Goal: Task Accomplishment & Management: Manage account settings

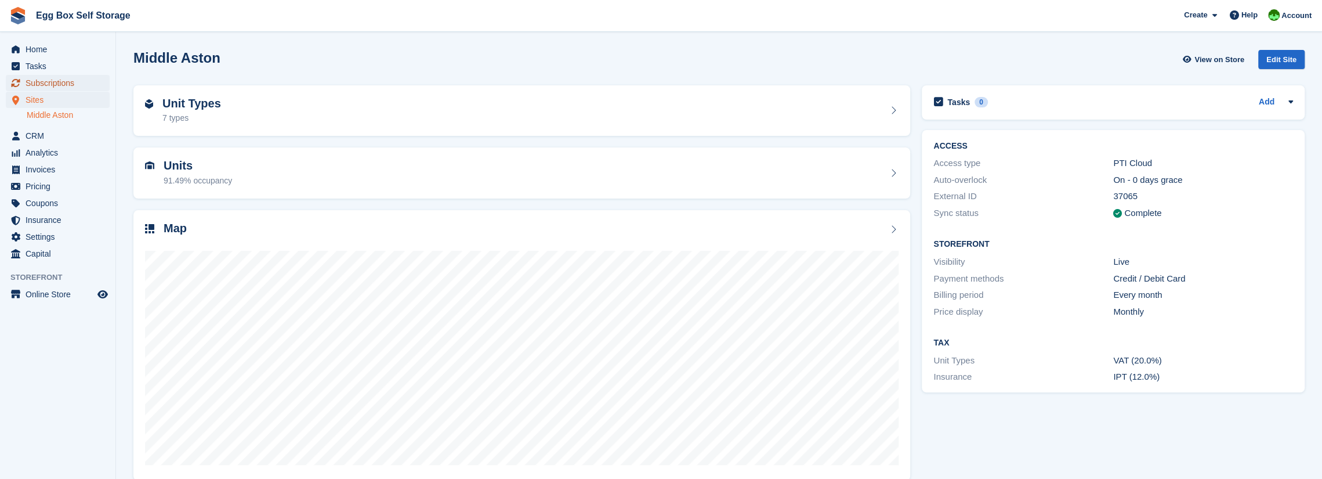
click at [38, 84] on span "Subscriptions" at bounding box center [61, 83] width 70 height 16
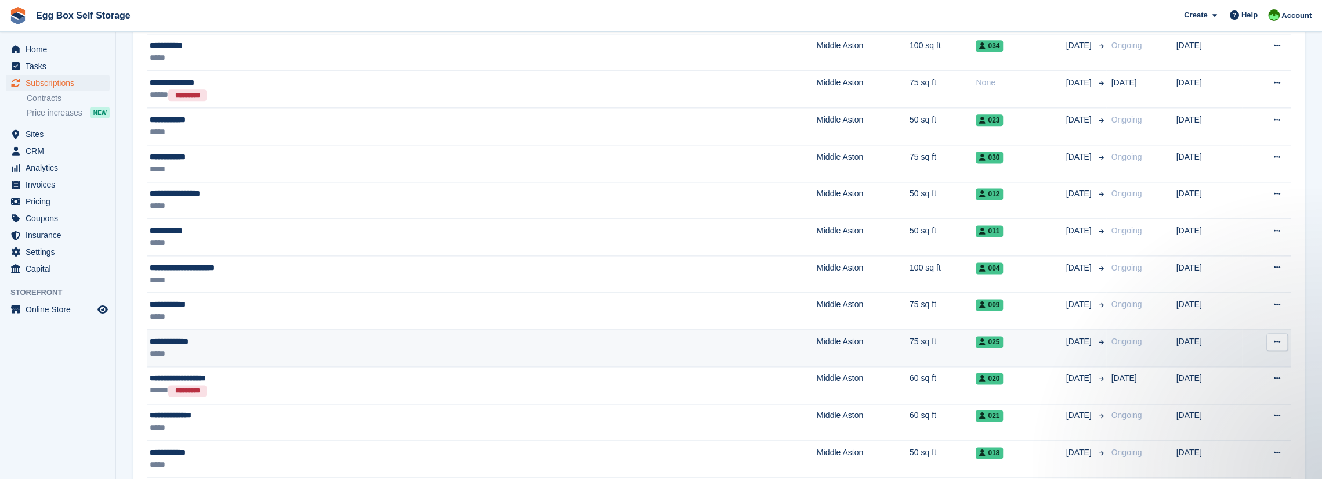
scroll to position [1393, 0]
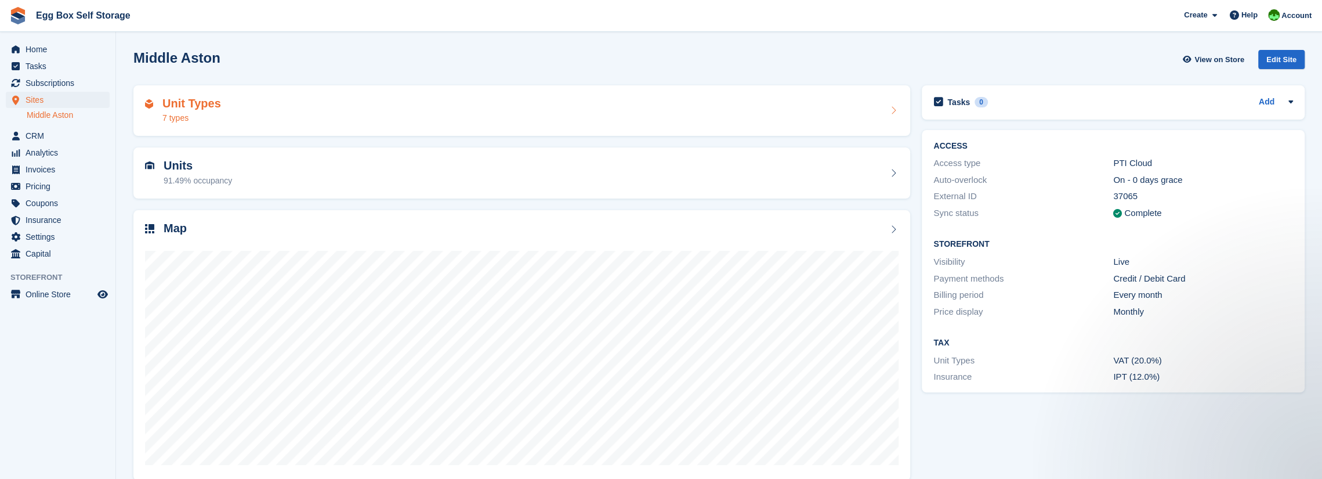
click at [173, 107] on h2 "Unit Types" at bounding box center [191, 103] width 59 height 13
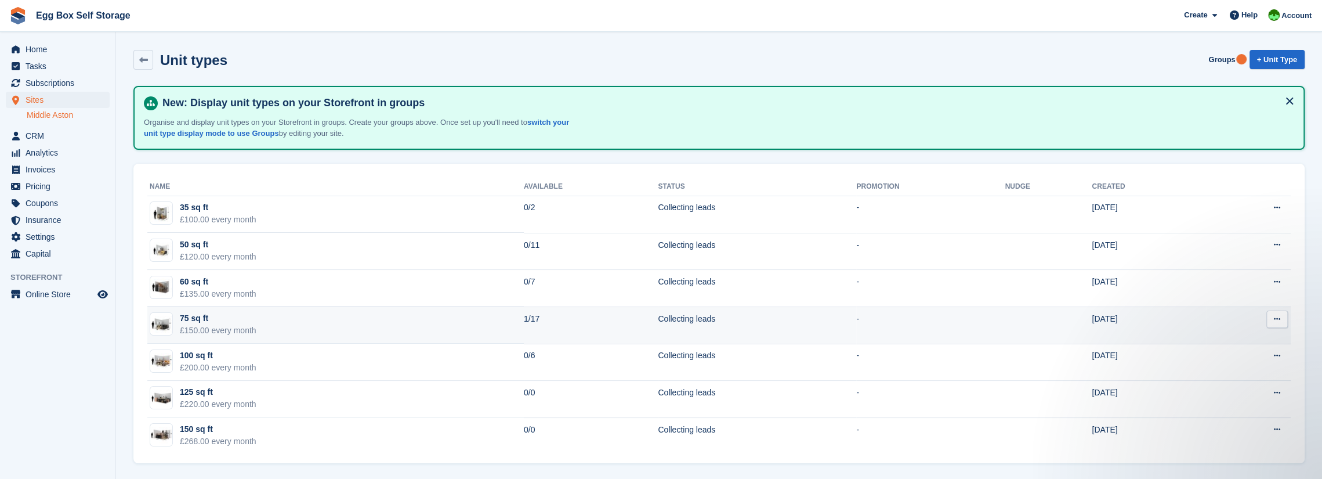
click at [194, 319] on div "75 sq ft" at bounding box center [218, 318] width 77 height 12
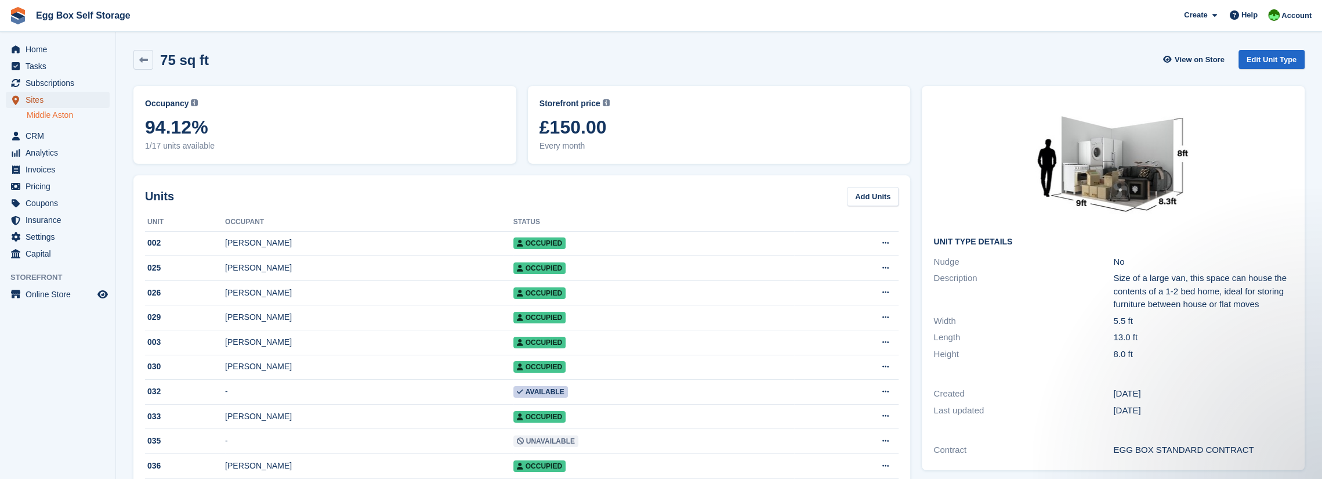
click at [37, 102] on span "Sites" at bounding box center [61, 100] width 70 height 16
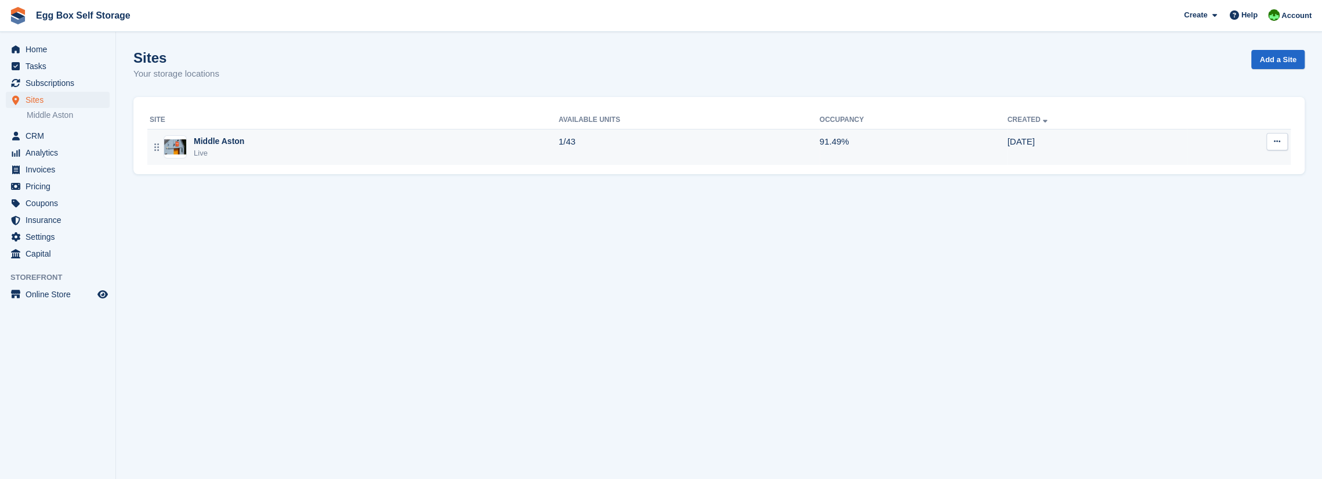
click at [208, 148] on div "Live" at bounding box center [219, 153] width 50 height 12
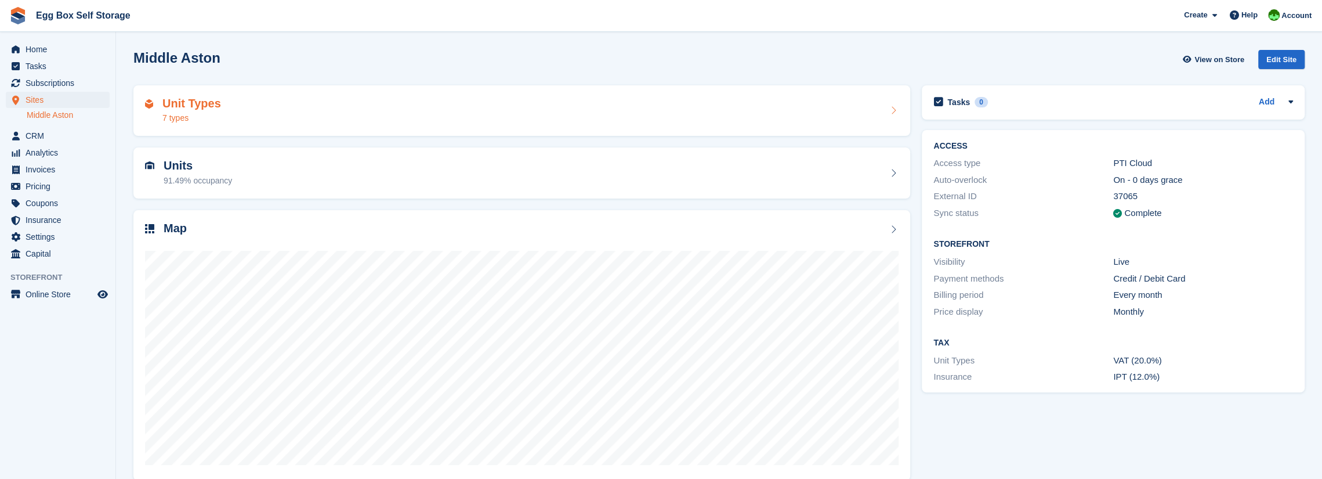
click at [176, 100] on h2 "Unit Types" at bounding box center [191, 103] width 59 height 13
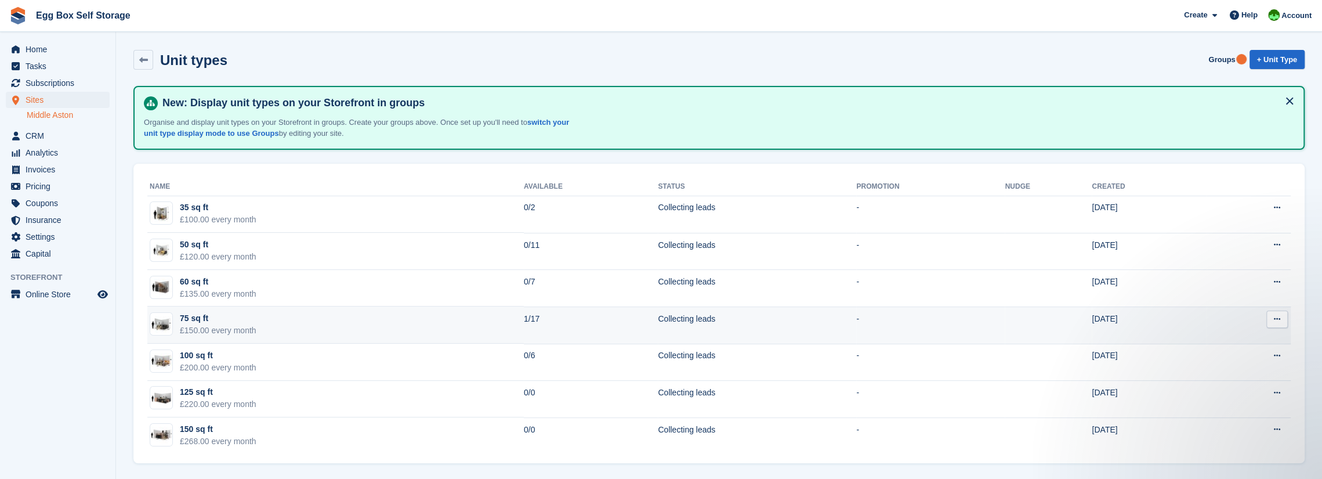
click at [214, 326] on div "£150.00 every month" at bounding box center [218, 330] width 77 height 12
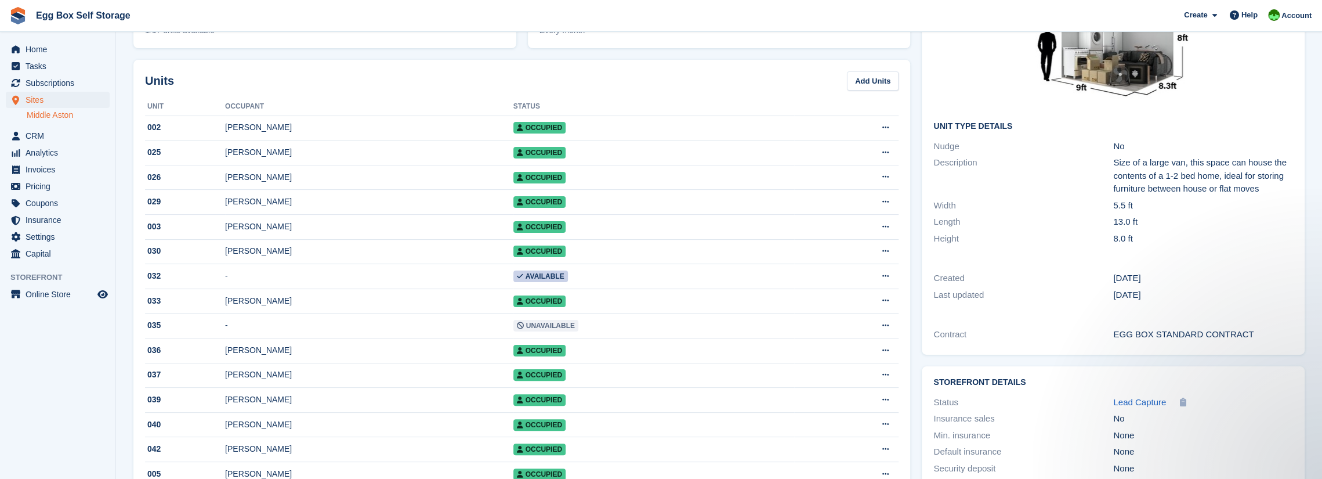
scroll to position [66, 0]
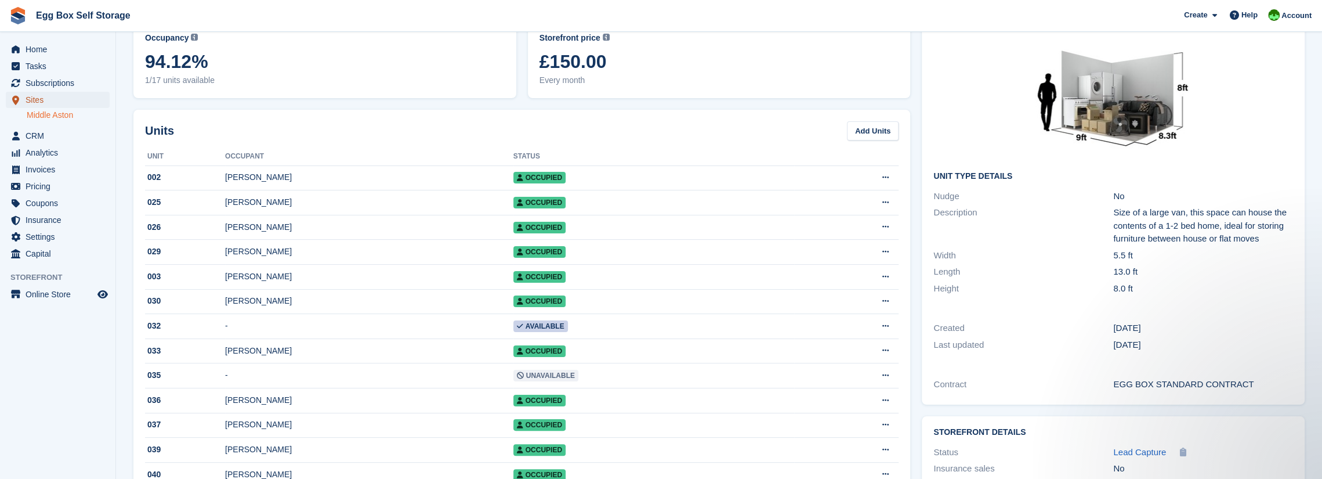
click at [37, 99] on span "Sites" at bounding box center [61, 100] width 70 height 16
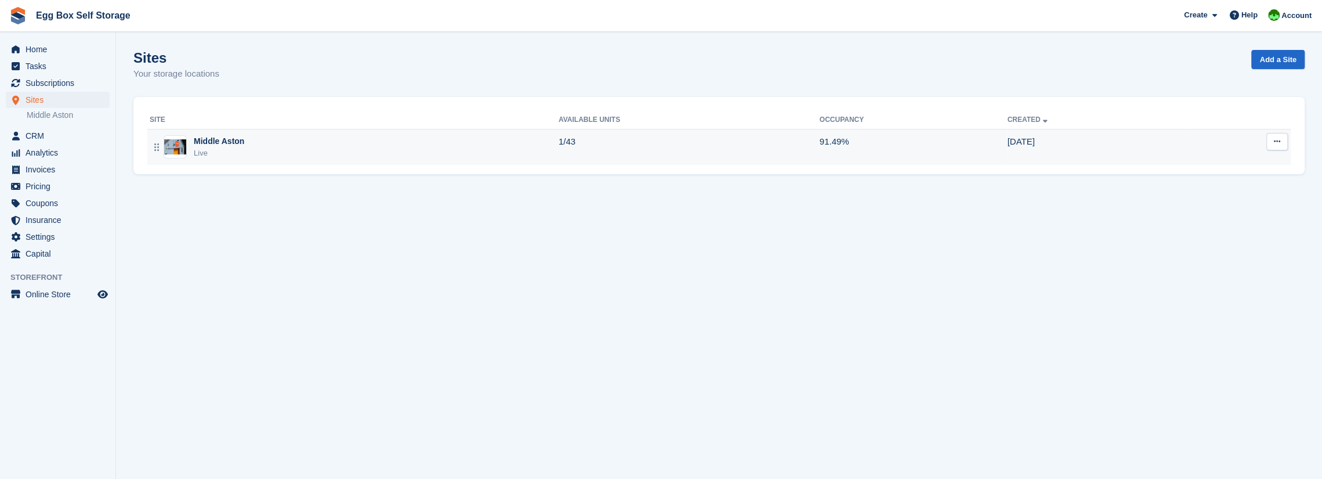
click at [212, 146] on div "Middle Aston" at bounding box center [219, 141] width 50 height 12
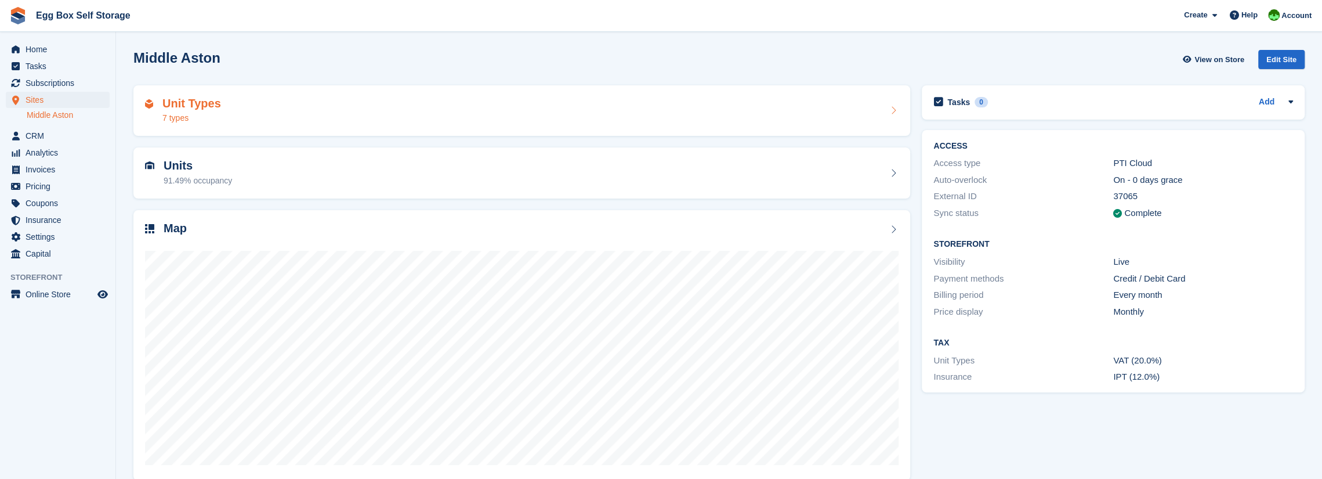
click at [186, 117] on div "7 types" at bounding box center [191, 118] width 59 height 12
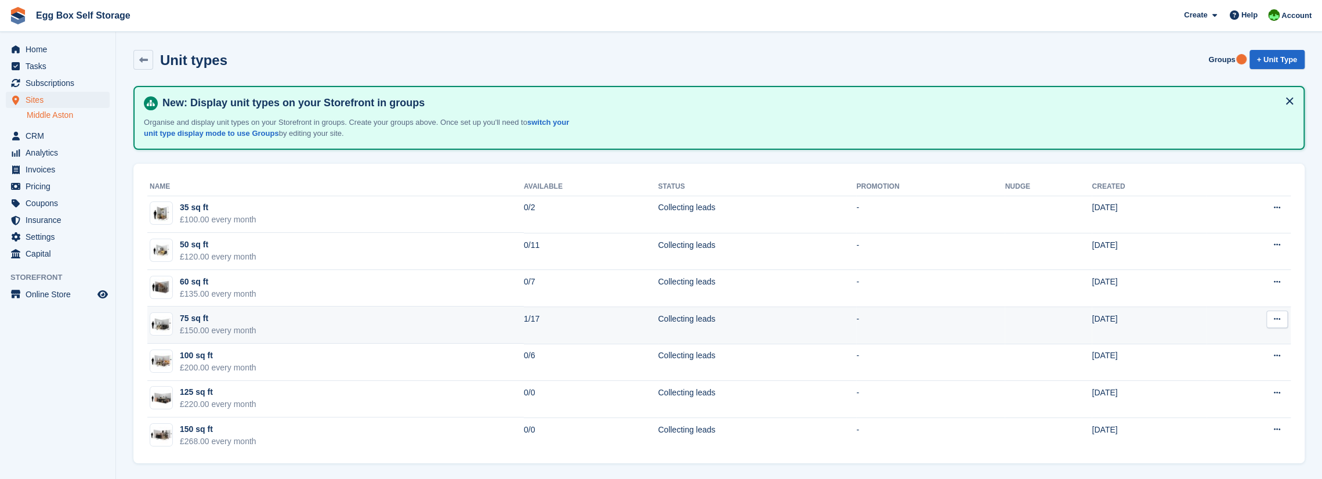
click at [206, 328] on div "£150.00 every month" at bounding box center [218, 330] width 77 height 12
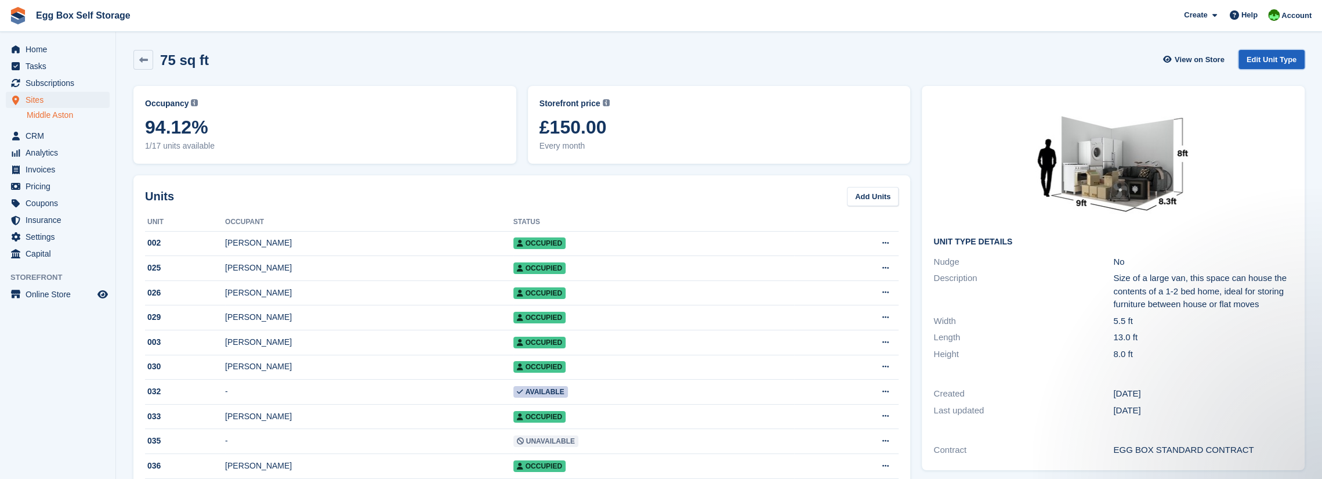
click at [1267, 55] on link "Edit Unit Type" at bounding box center [1272, 59] width 66 height 19
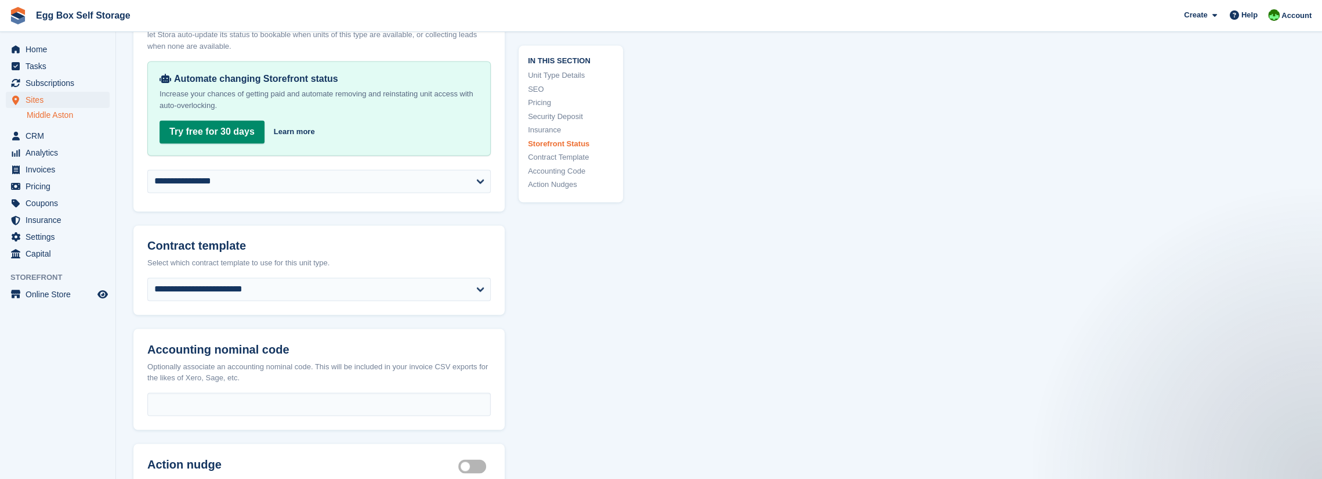
scroll to position [1625, 0]
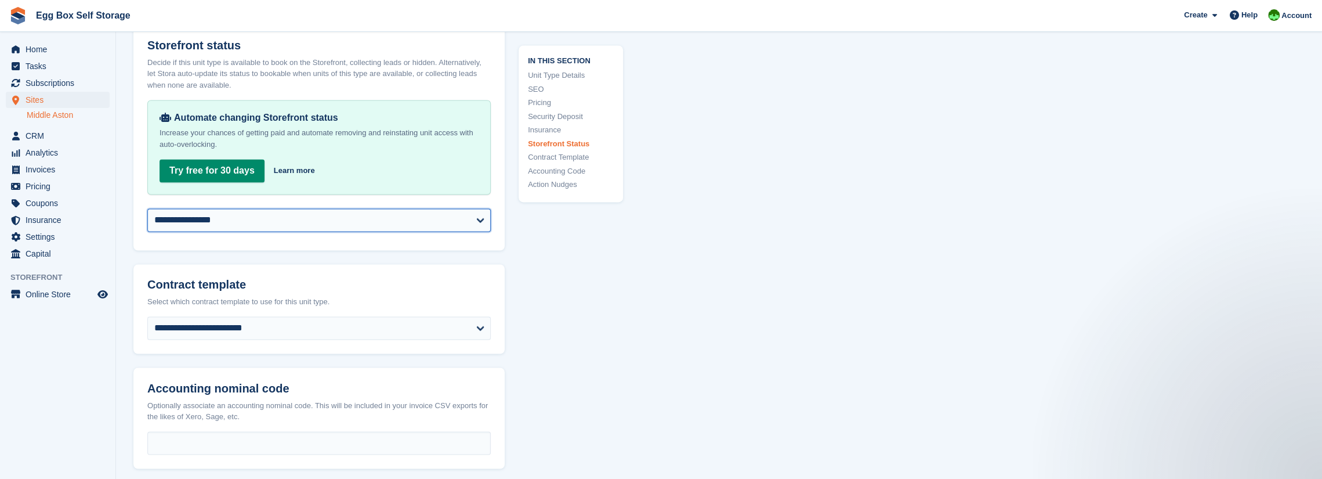
click at [483, 219] on select "**********" at bounding box center [318, 219] width 343 height 23
select select "********"
click at [147, 208] on select "**********" at bounding box center [318, 219] width 343 height 23
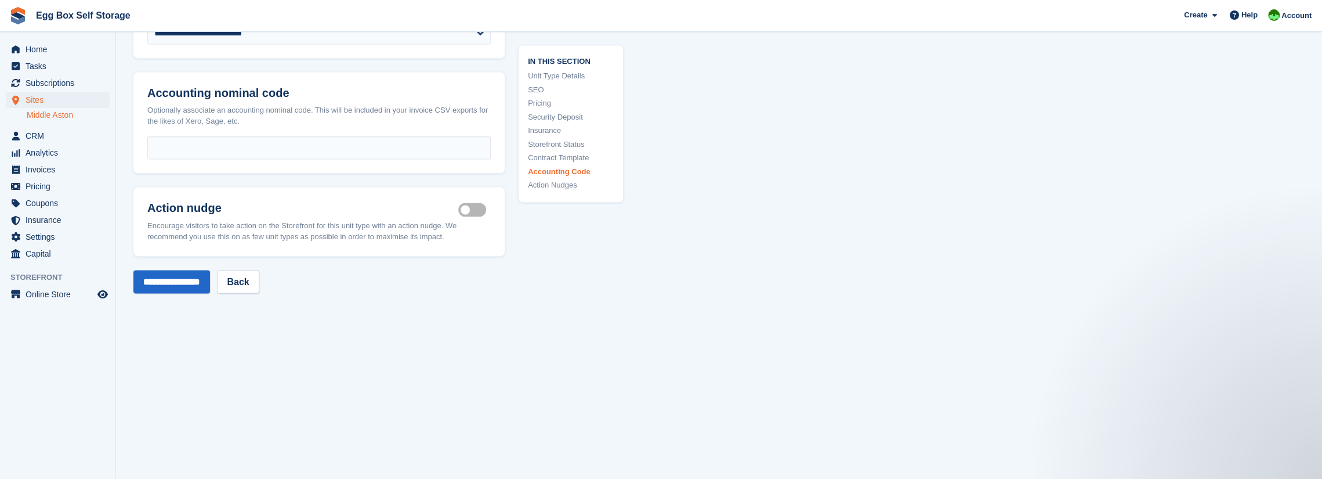
scroll to position [2030, 0]
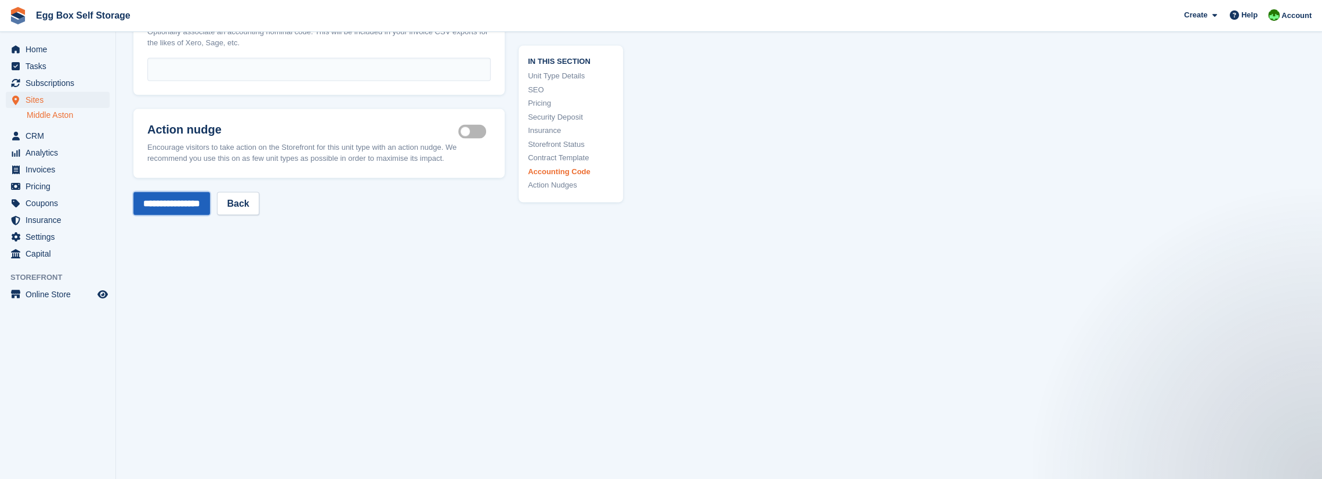
click at [188, 207] on input "**********" at bounding box center [171, 203] width 77 height 23
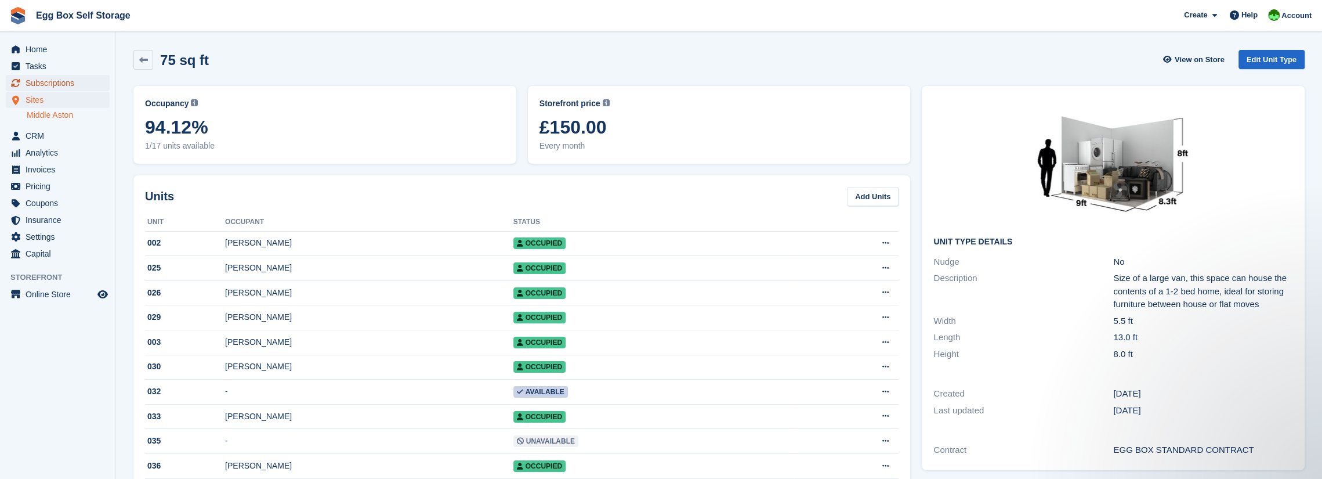
click at [63, 84] on span "Subscriptions" at bounding box center [61, 83] width 70 height 16
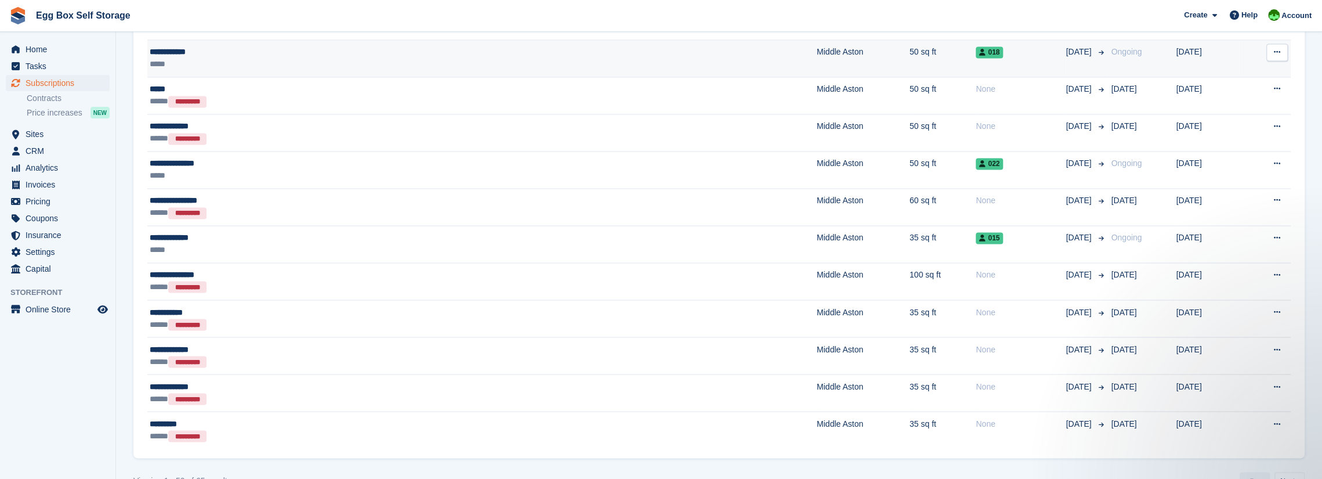
scroll to position [1741, 0]
